Goal: Go to known website: Go to known website

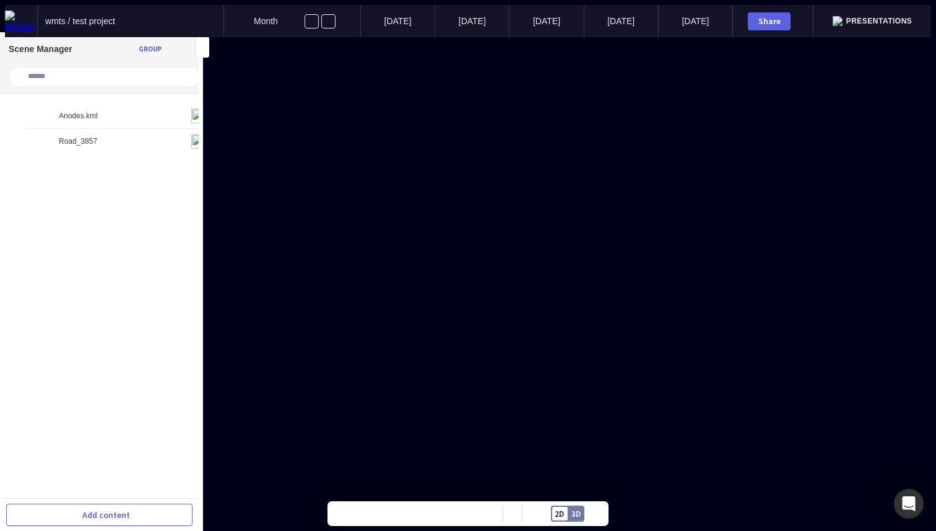
click at [7, 18] on img at bounding box center [21, 21] width 32 height 21
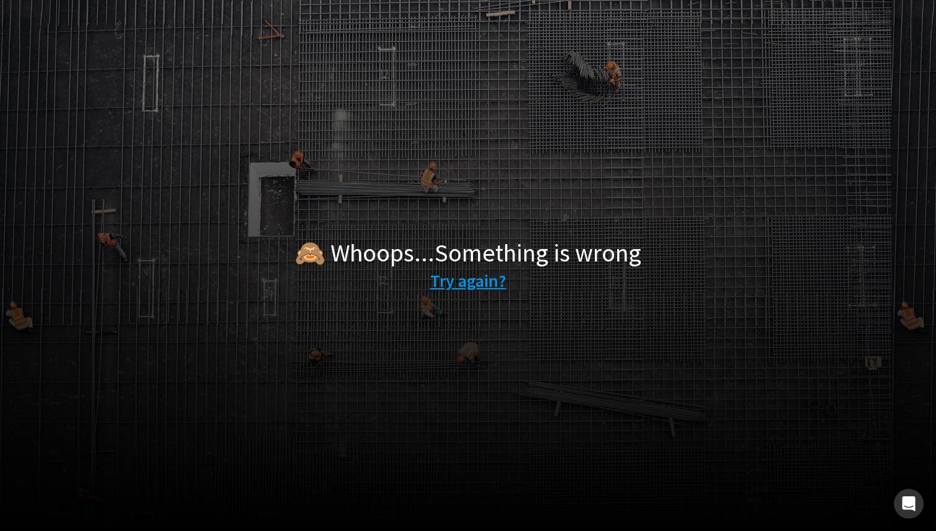
click at [395, 115] on div "🙈 Whoops...Something is wrong Try again?" at bounding box center [468, 265] width 936 height 531
click at [458, 276] on link "Try again?" at bounding box center [468, 281] width 76 height 26
